Goal: Information Seeking & Learning: Check status

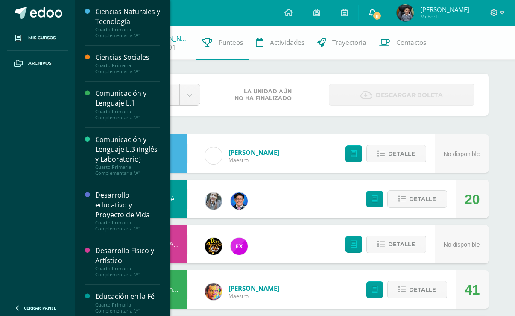
click at [373, 14] on icon at bounding box center [372, 13] width 7 height 8
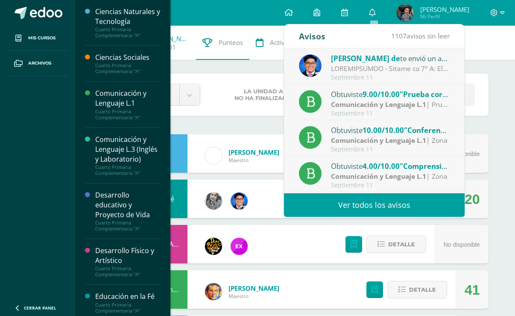
click at [407, 137] on strong "Comunicación y Lenguaje L.1" at bounding box center [378, 139] width 95 height 9
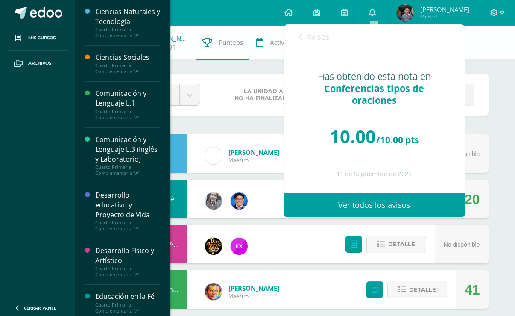
click at [299, 36] on icon at bounding box center [300, 36] width 3 height 7
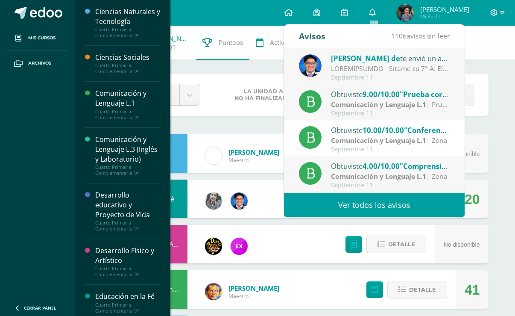
click at [356, 101] on strong "Comunicación y Lenguaje L.1" at bounding box center [378, 103] width 95 height 9
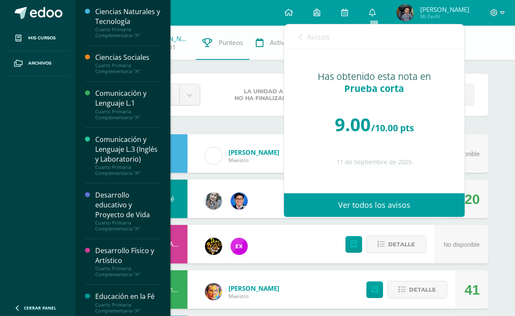
click at [307, 37] on span "Avisos" at bounding box center [318, 37] width 23 height 10
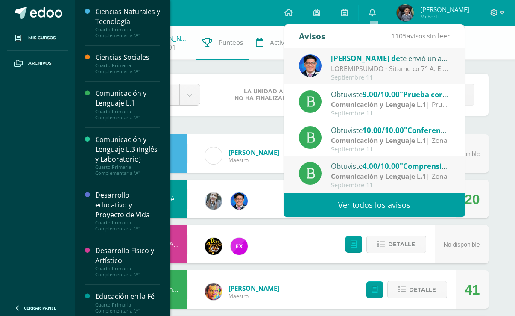
click at [390, 66] on div at bounding box center [390, 69] width 119 height 10
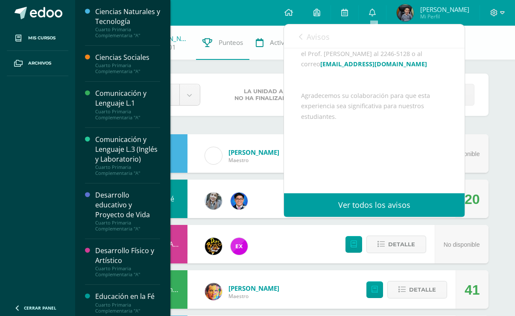
scroll to position [471, 0]
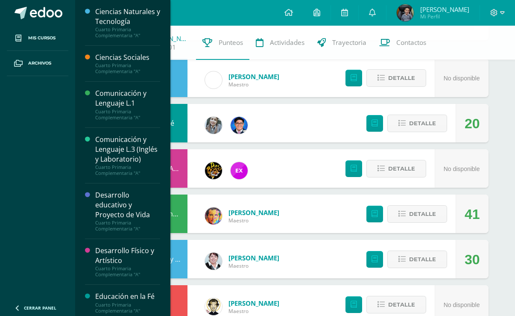
scroll to position [85, 0]
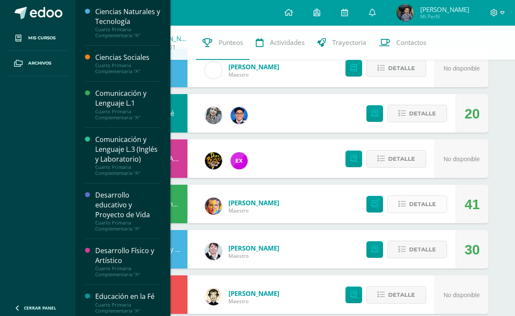
click at [418, 201] on span "Detalle" at bounding box center [422, 204] width 27 height 16
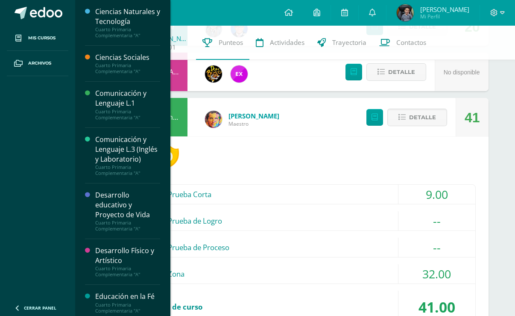
scroll to position [214, 0]
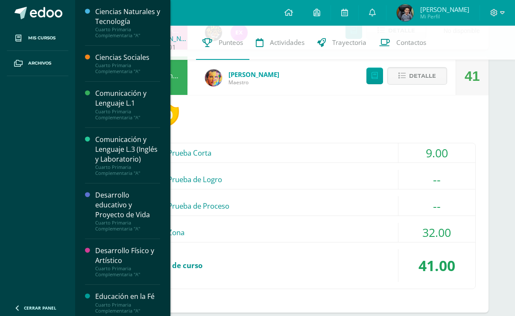
click at [184, 236] on div "(50.00pts) Zona" at bounding box center [295, 231] width 360 height 19
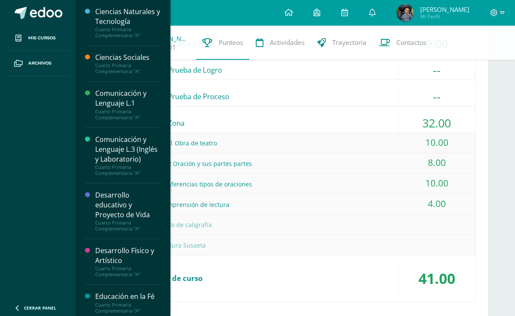
scroll to position [342, 0]
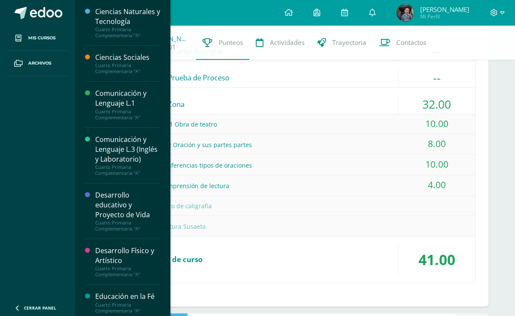
click at [41, 307] on span "Cerrar panel" at bounding box center [40, 307] width 32 height 6
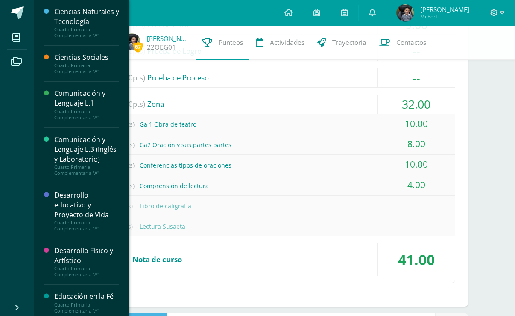
click at [206, 302] on div "Logros en este curso: 0 (10.00pts) Prueba Corta 9.00 (10.0pts) Prueba corta 9.00" at bounding box center [275, 136] width 386 height 339
click at [16, 307] on icon at bounding box center [17, 307] width 7 height 9
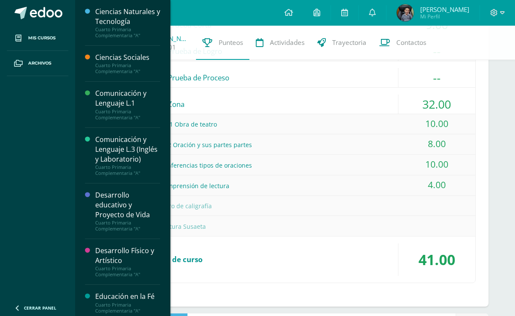
click at [17, 305] on icon at bounding box center [17, 307] width 7 height 9
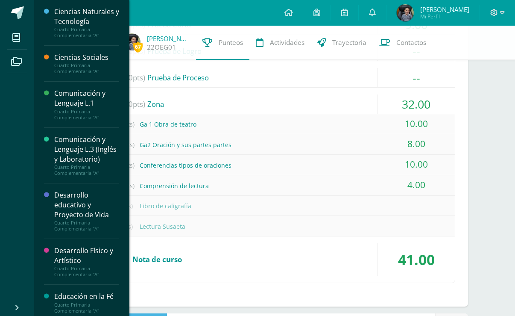
click at [158, 293] on div "Logros en este curso: 0 (10.00pts) Prueba Corta 9.00 (10.0pts) Prueba corta 9.00" at bounding box center [275, 136] width 386 height 339
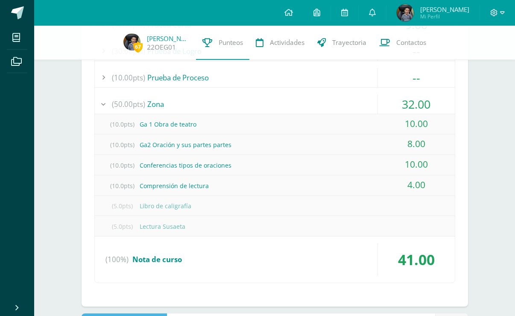
click at [41, 299] on div "67 Oscar Estrada 22OEG01 Punteos Actividades Trayectoria Contactos Pendiente Un…" at bounding box center [274, 252] width 481 height 1137
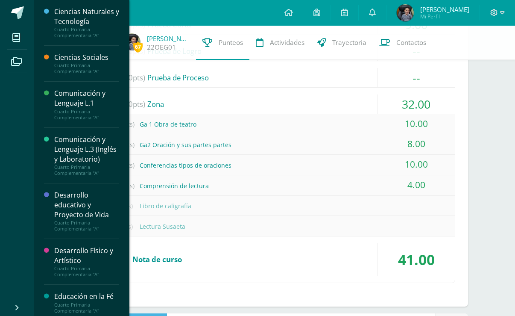
click at [21, 304] on link "Cerrar panel" at bounding box center [30, 306] width 61 height 18
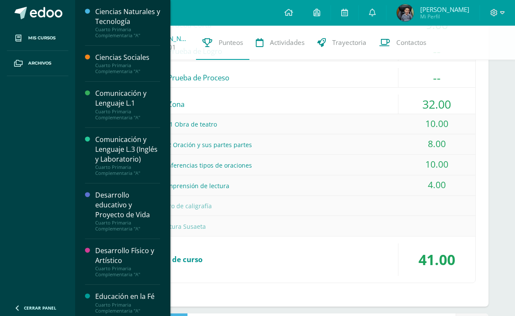
click at [21, 304] on link "Cerrar panel" at bounding box center [51, 306] width 102 height 18
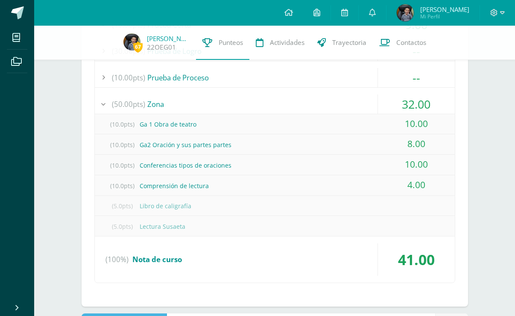
scroll to position [256, 0]
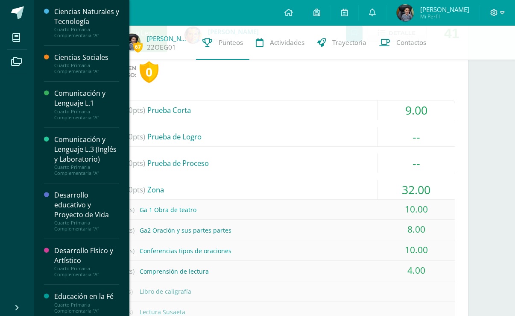
click at [66, 149] on div "Comunicación y Lenguaje L.3 (Inglés y Laboratorio)" at bounding box center [86, 149] width 65 height 29
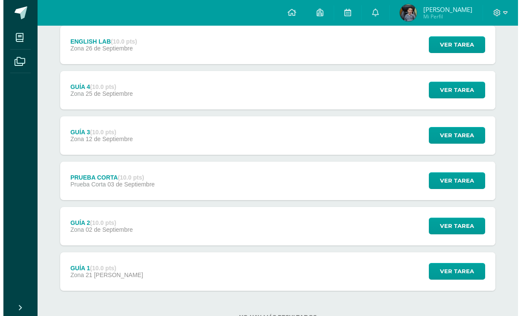
scroll to position [171, 0]
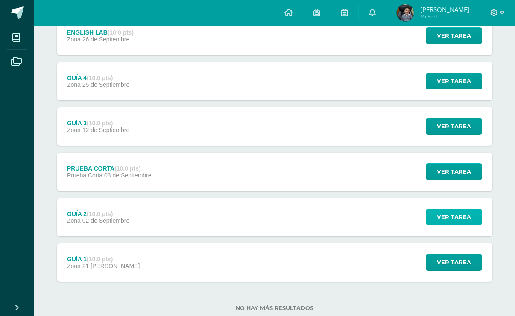
click at [465, 215] on span "Ver tarea" at bounding box center [454, 217] width 34 height 16
